Goal: Task Accomplishment & Management: Use online tool/utility

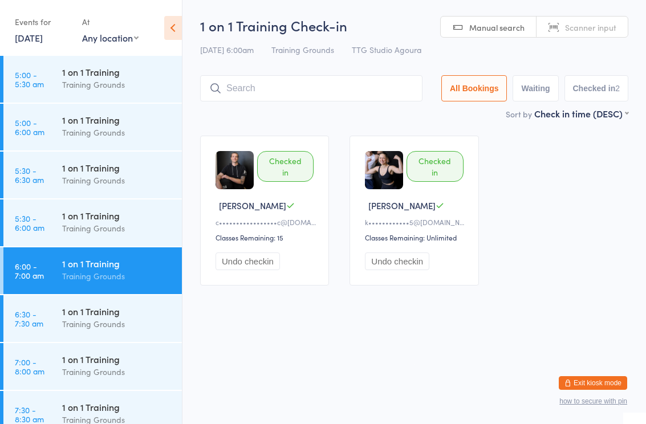
click at [78, 374] on div "Training Grounds" at bounding box center [117, 372] width 110 height 13
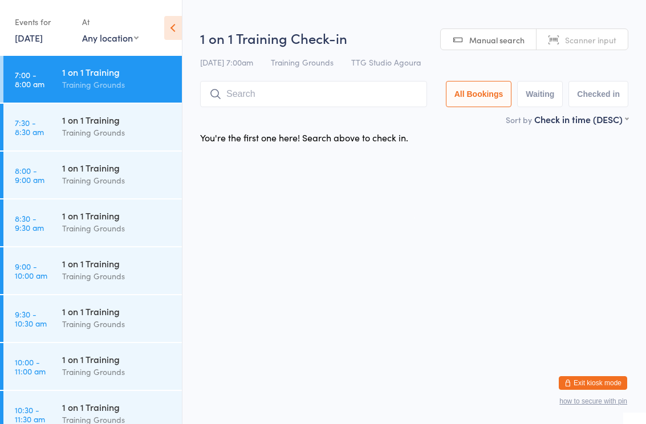
scroll to position [287, 0]
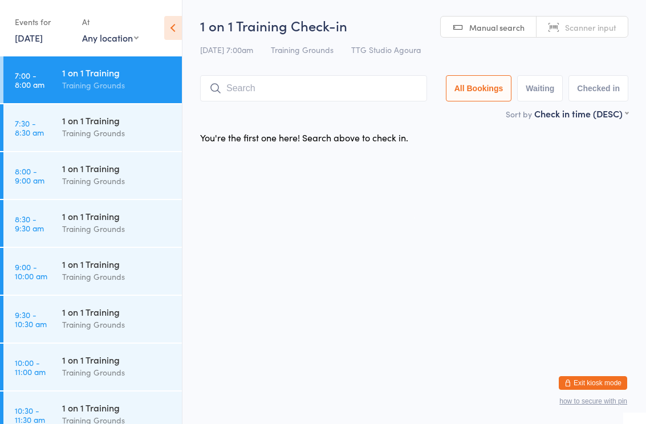
click at [96, 283] on div "Training Grounds" at bounding box center [117, 276] width 110 height 13
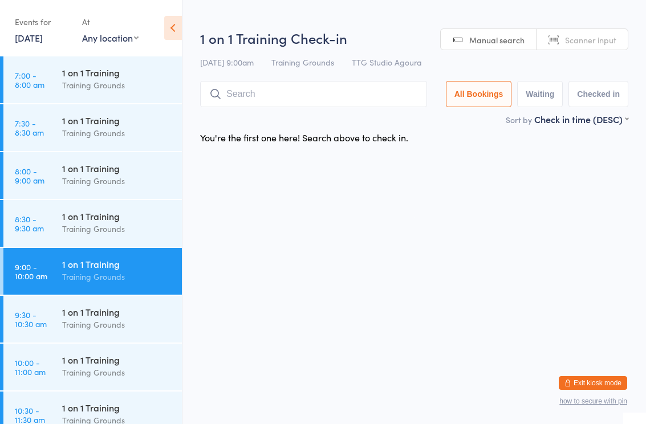
click at [301, 103] on input "search" at bounding box center [313, 94] width 227 height 26
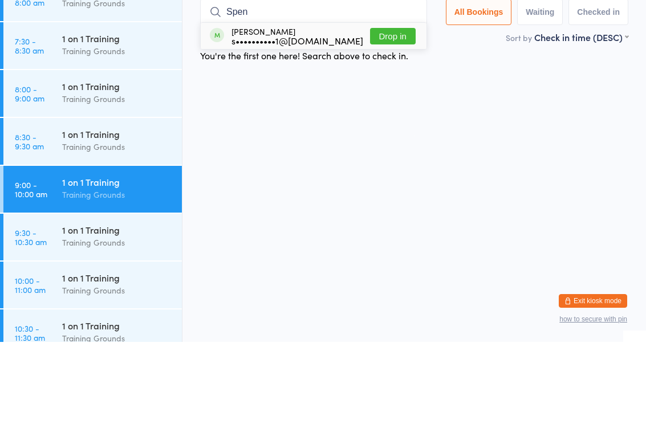
type input "Spen"
click at [397, 110] on button "Drop in" at bounding box center [393, 118] width 46 height 17
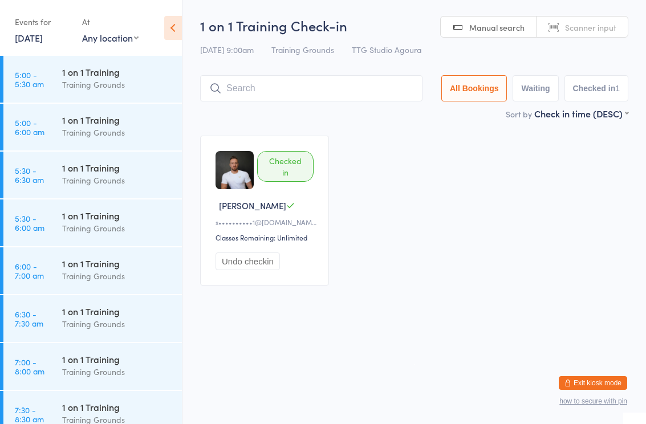
click at [375, 338] on html "You have now entered Kiosk Mode. Members will be able to check themselves in us…" at bounding box center [323, 212] width 646 height 424
click at [43, 44] on link "[DATE]" at bounding box center [29, 37] width 28 height 13
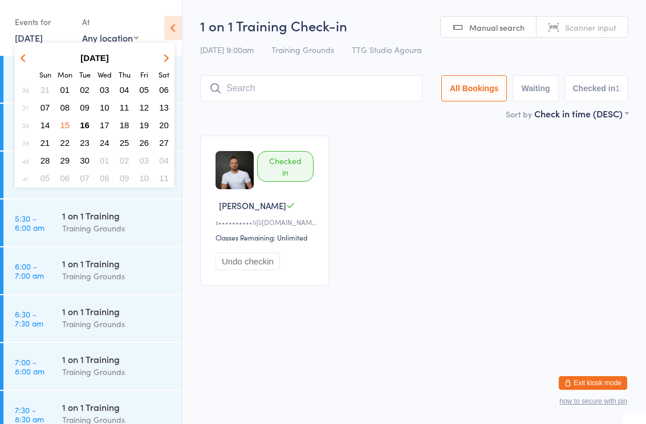
click at [42, 41] on link "[DATE]" at bounding box center [29, 37] width 28 height 13
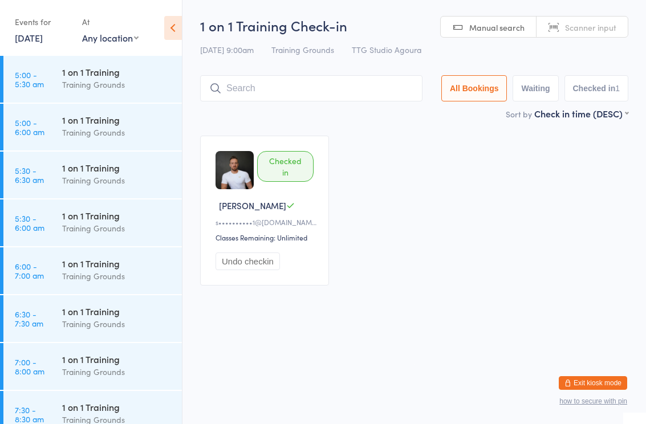
click at [43, 39] on link "[DATE]" at bounding box center [29, 37] width 28 height 13
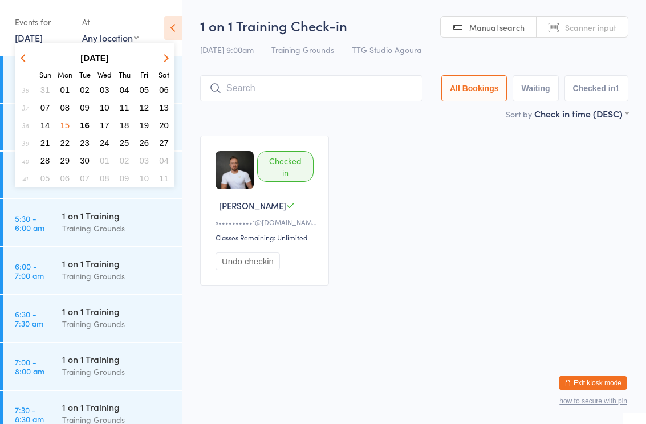
click at [91, 121] on button "16" at bounding box center [85, 124] width 18 height 15
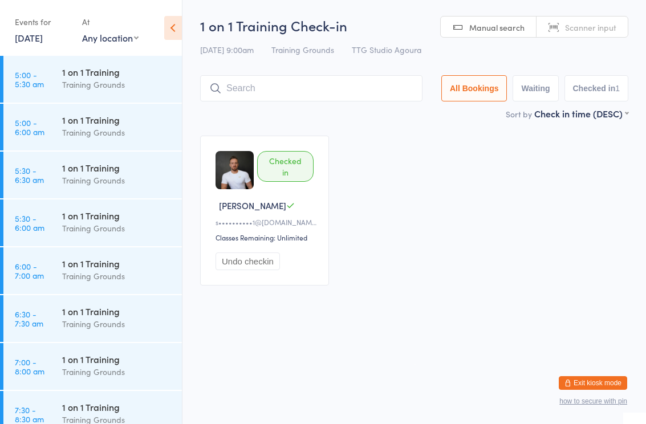
click at [422, 347] on html "You have now entered Kiosk Mode. Members will be able to check themselves in us…" at bounding box center [323, 212] width 646 height 424
click at [41, 37] on link "[DATE]" at bounding box center [29, 37] width 28 height 13
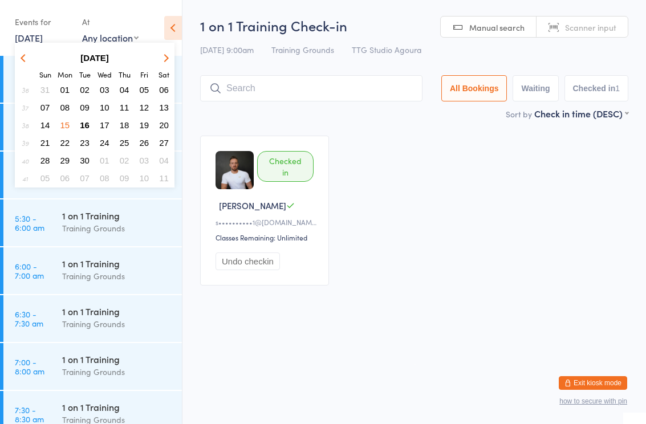
click at [84, 131] on button "16" at bounding box center [85, 124] width 18 height 15
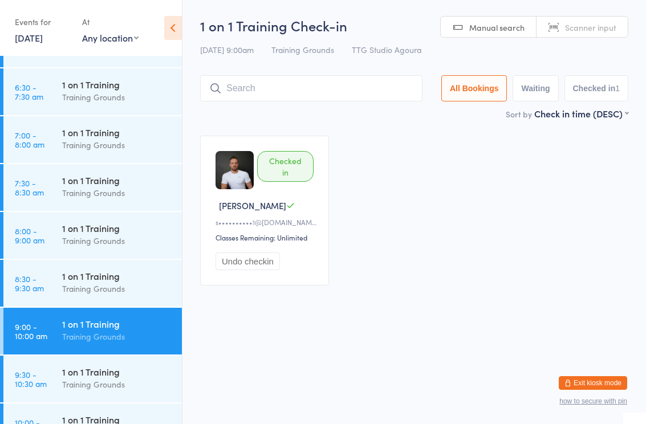
scroll to position [200, 0]
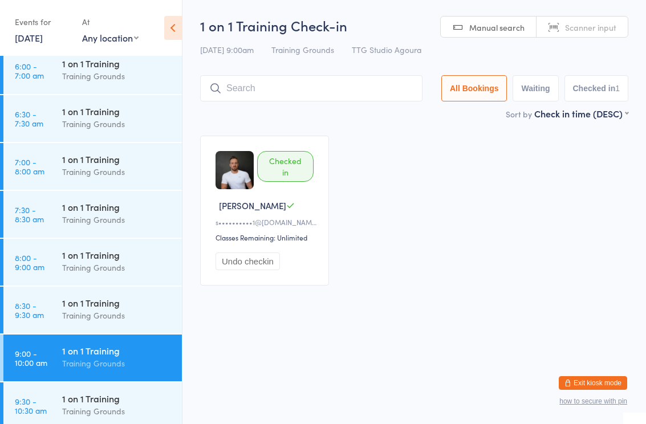
click at [97, 75] on div "Training Grounds" at bounding box center [117, 76] width 110 height 13
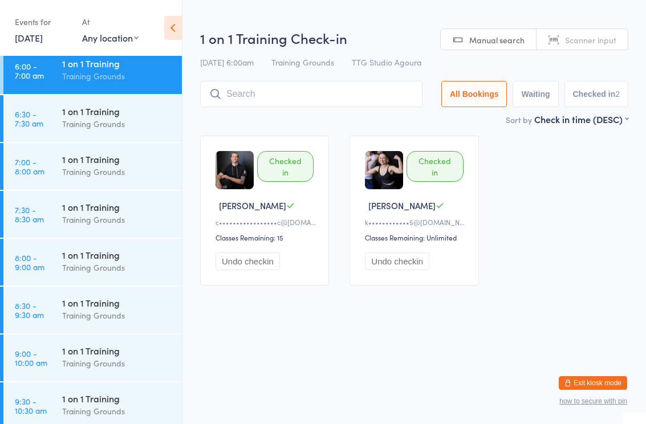
click at [311, 90] on input "search" at bounding box center [311, 94] width 222 height 26
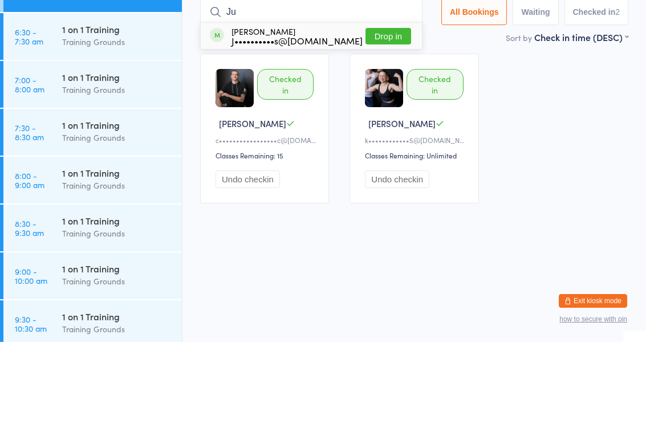
type input "Ju"
click at [310, 118] on div "J••••••••••s@[DOMAIN_NAME]" at bounding box center [297, 122] width 131 height 9
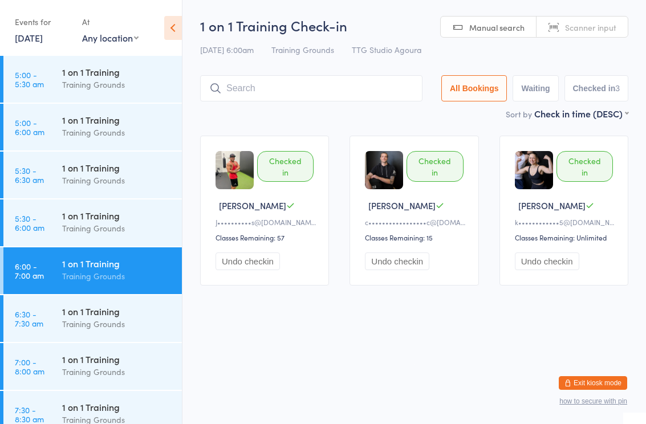
click at [368, 366] on html "You have now entered Kiosk Mode. Members will be able to check themselves in us…" at bounding box center [323, 212] width 646 height 424
